Goal: Use online tool/utility: Utilize a website feature to perform a specific function

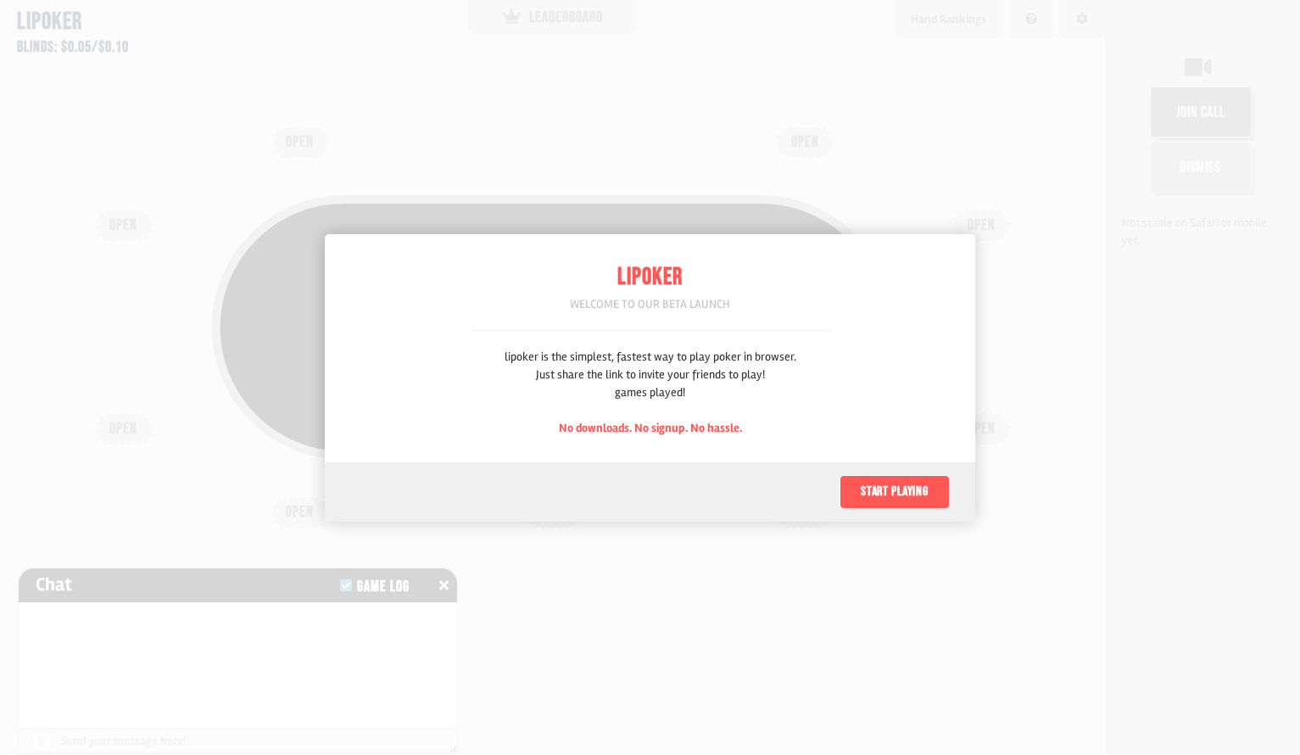
scroll to position [85, 0]
click at [894, 508] on button "Start playing" at bounding box center [894, 492] width 110 height 34
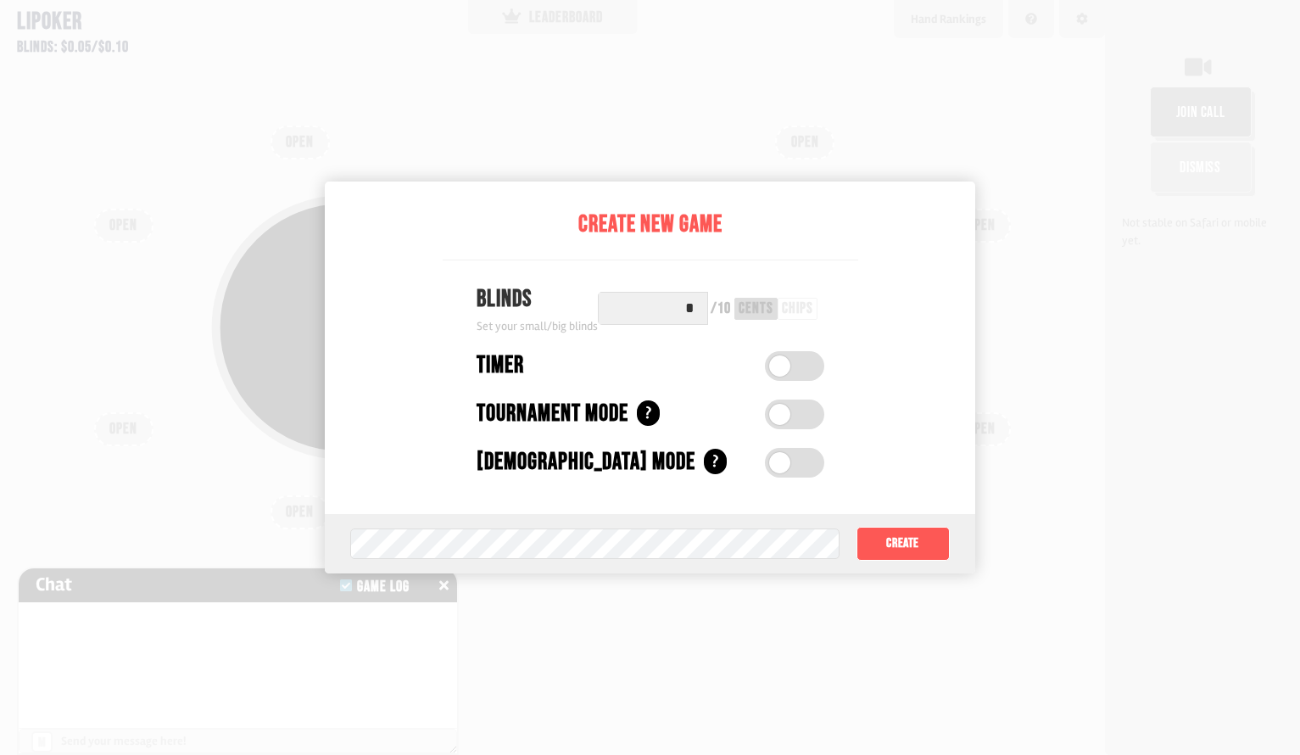
click at [782, 304] on div "chips" at bounding box center [798, 309] width 40 height 22
click at [686, 309] on input "*" at bounding box center [653, 308] width 110 height 33
click at [687, 309] on input "*" at bounding box center [653, 308] width 110 height 33
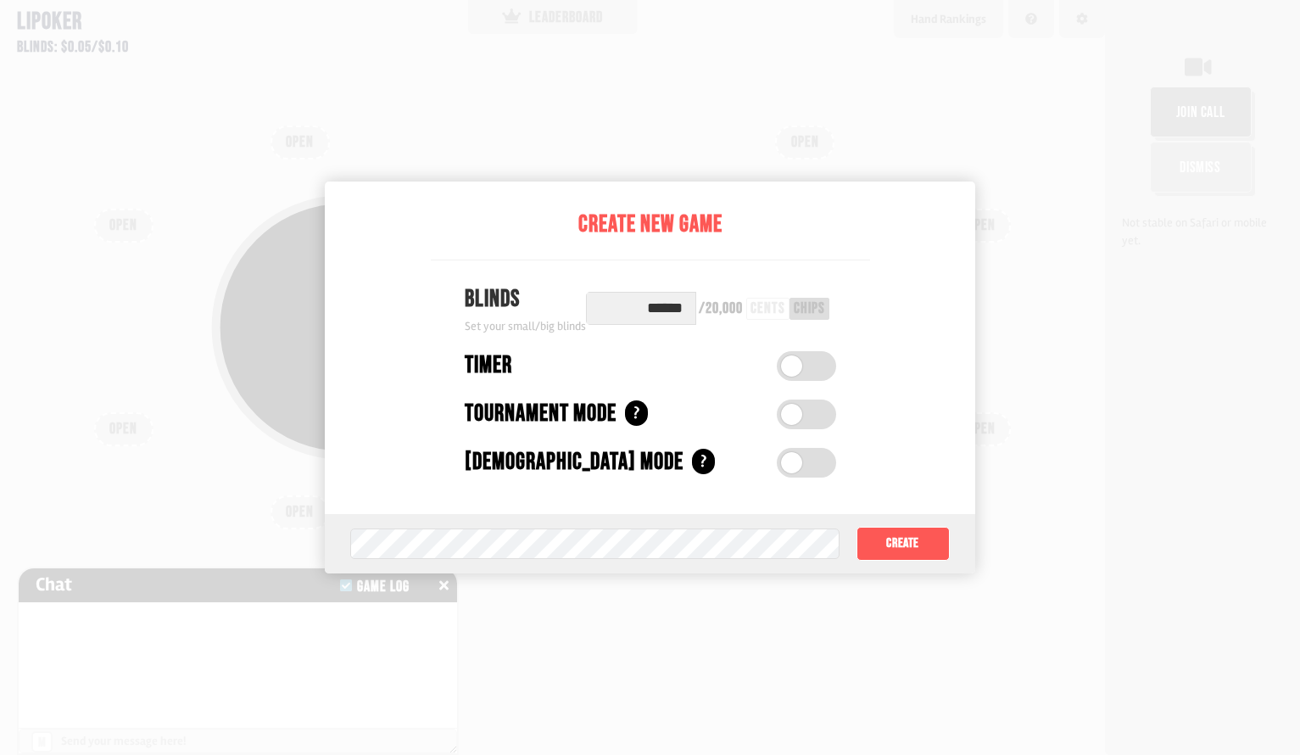
type input "******"
click at [928, 537] on button "Create" at bounding box center [902, 544] width 93 height 34
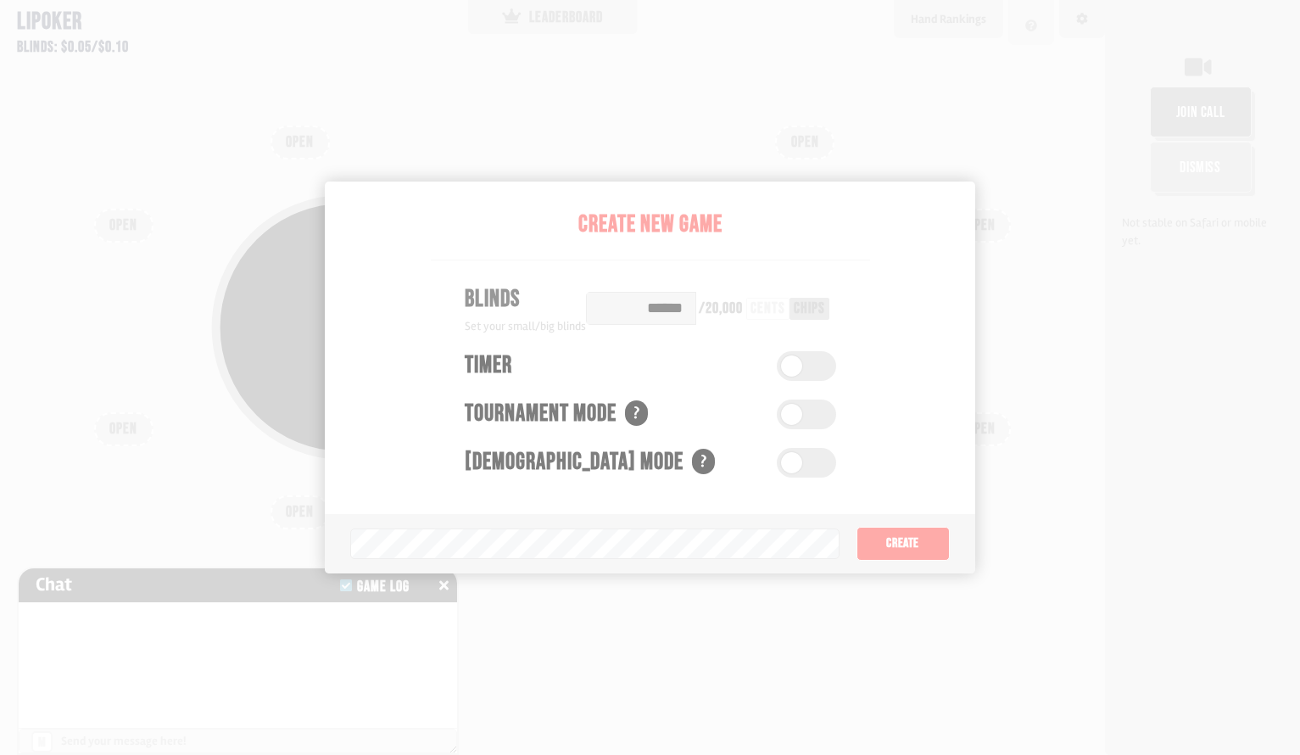
click at [856, 527] on button "Create" at bounding box center [902, 544] width 93 height 34
